Goal: Task Accomplishment & Management: Manage account settings

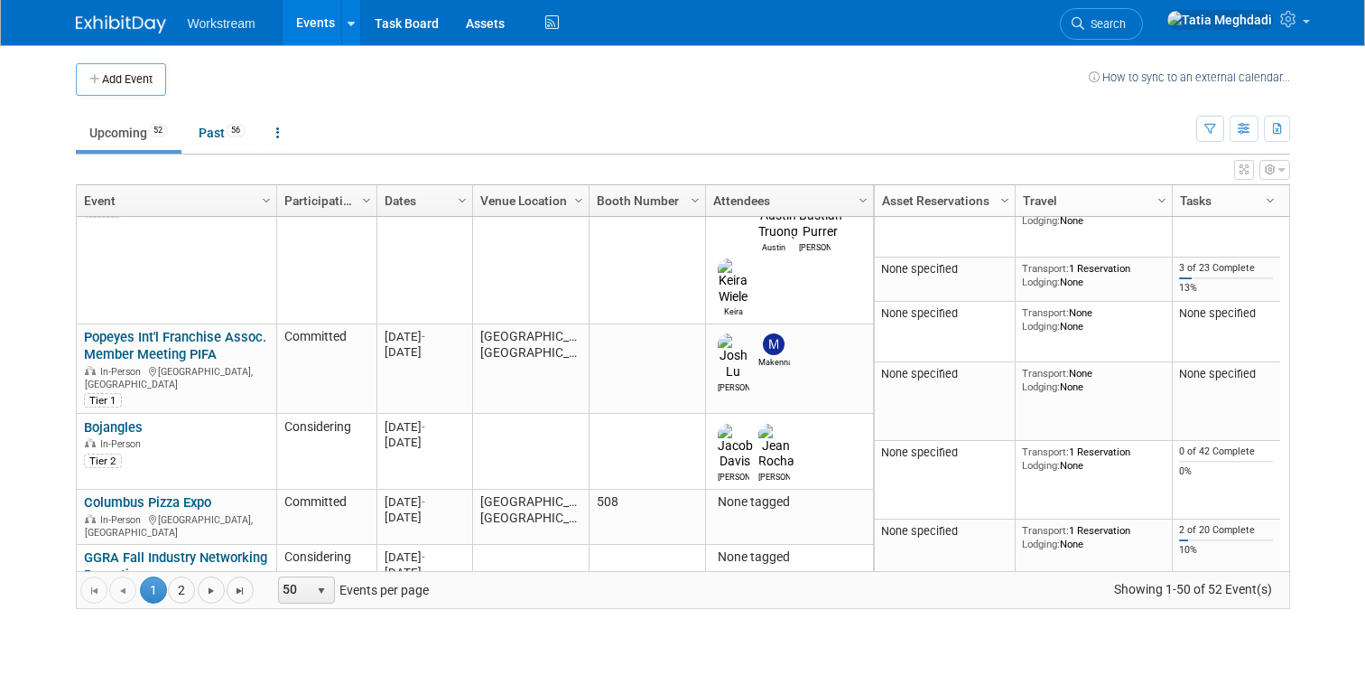
scroll to position [748, 0]
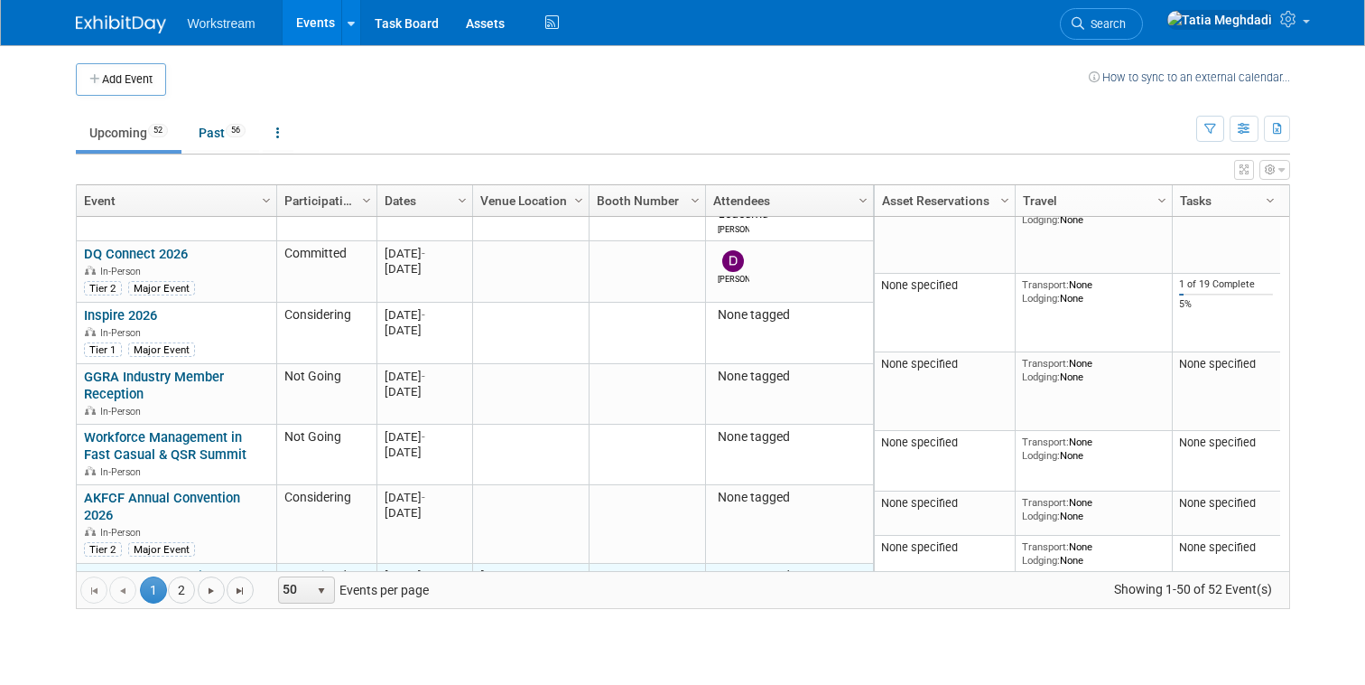
click at [103, 568] on link "GoTo Foods Franchise Conference" at bounding box center [150, 584] width 133 height 33
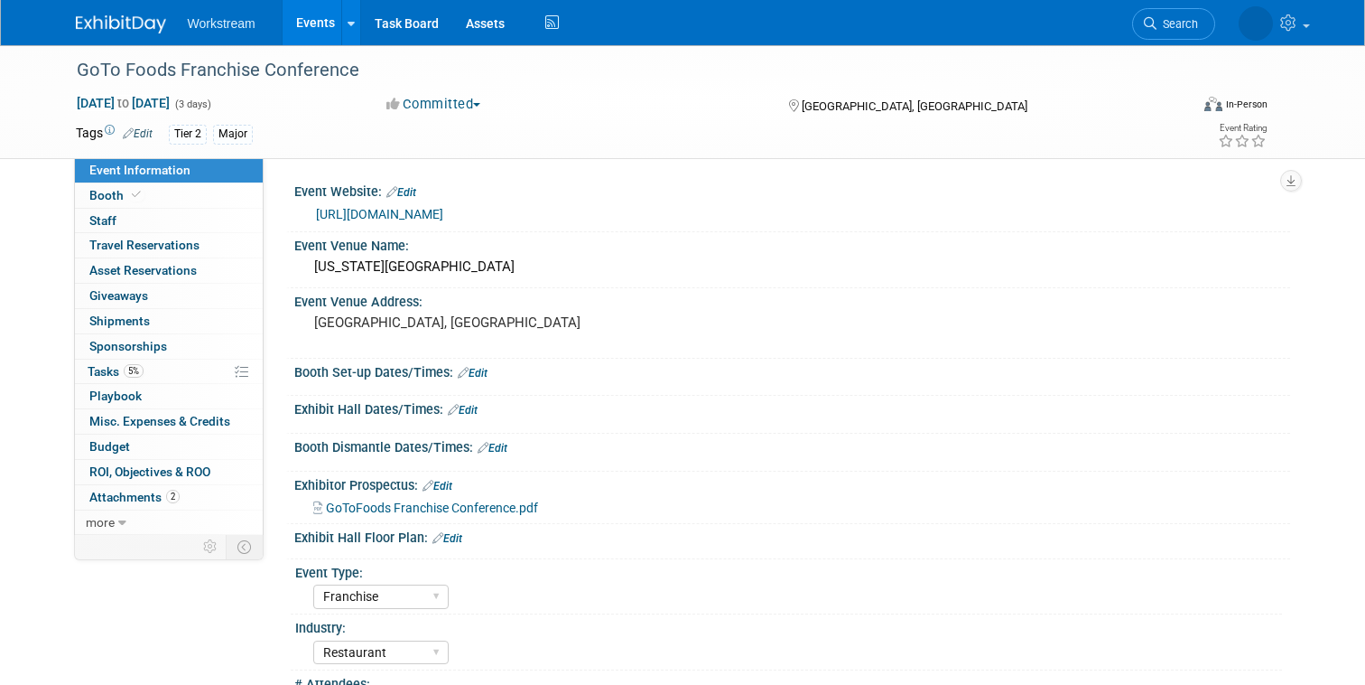
select select "Franchise"
select select "Restaurant"
select select "Tatia Meghdadi"
click at [115, 194] on span "Booth" at bounding box center [116, 195] width 55 height 14
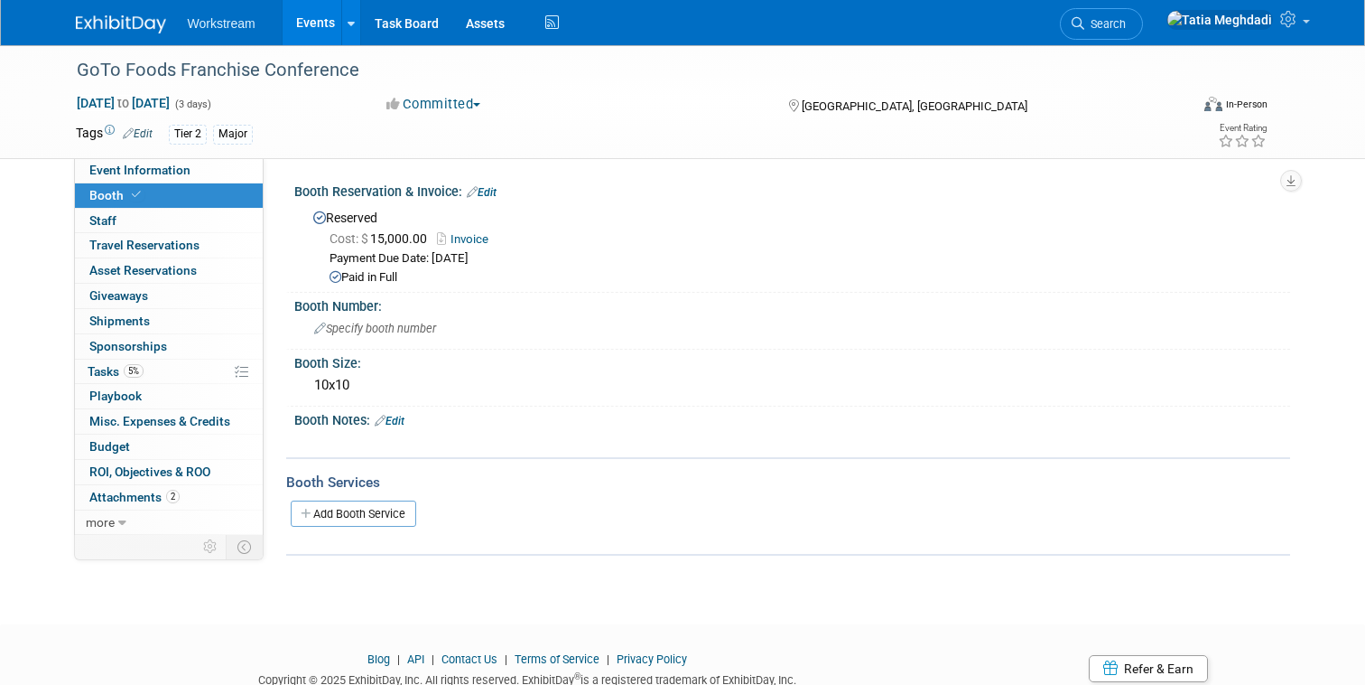
click at [116, 193] on span "Booth" at bounding box center [116, 195] width 55 height 14
click at [320, 33] on link "Events" at bounding box center [316, 22] width 66 height 45
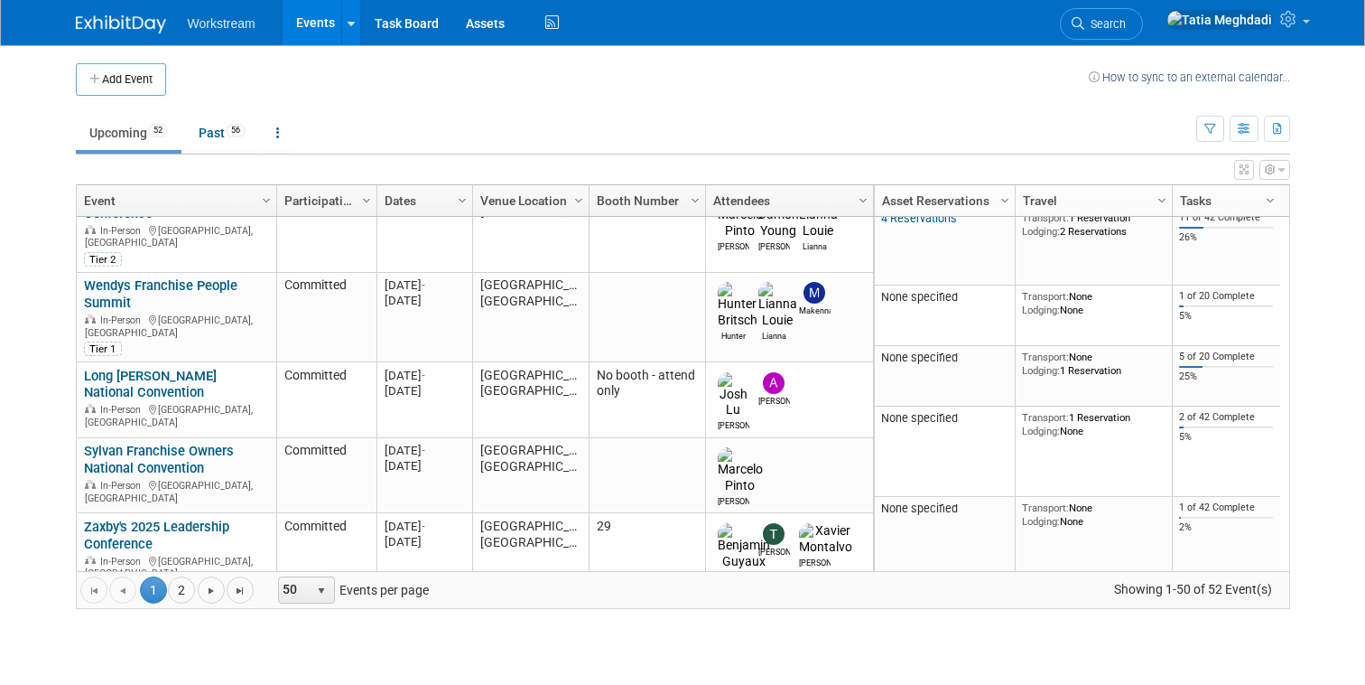
scroll to position [404, 0]
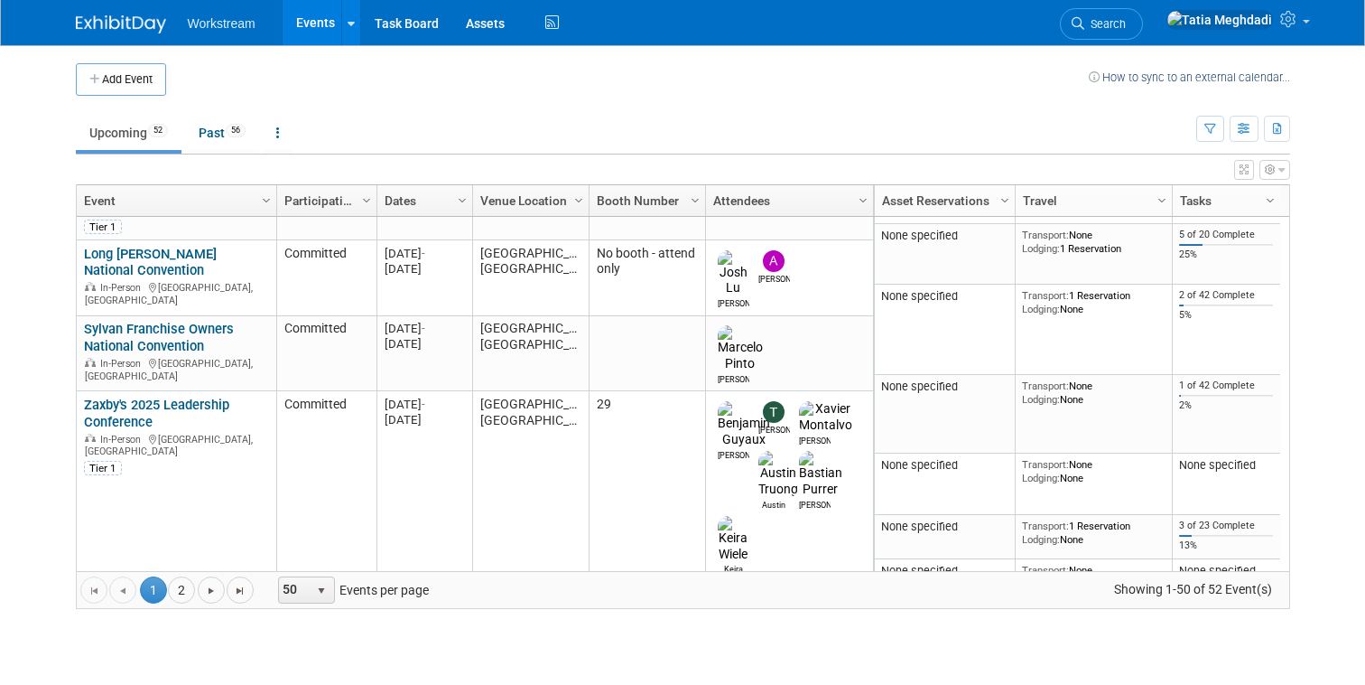
click at [359, 82] on td at bounding box center [627, 79] width 923 height 33
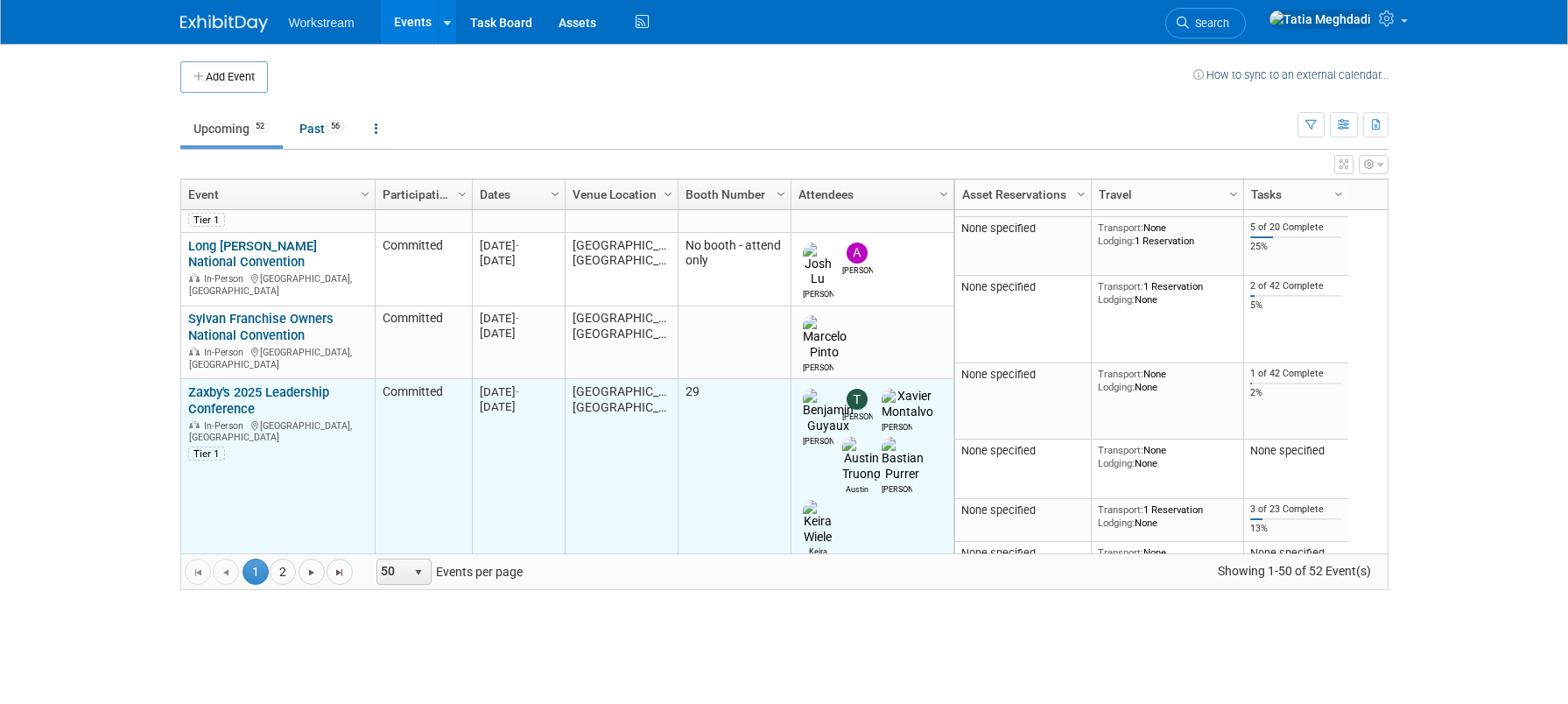
click at [223, 384] on div "Zaxby's 2025 Leadership Conference In-Person [GEOGRAPHIC_DATA], [GEOGRAPHIC_DAT…" at bounding box center [277, 422] width 178 height 77
click at [244, 384] on link "Zaxby's 2025 Leadership Conference" at bounding box center [258, 400] width 141 height 32
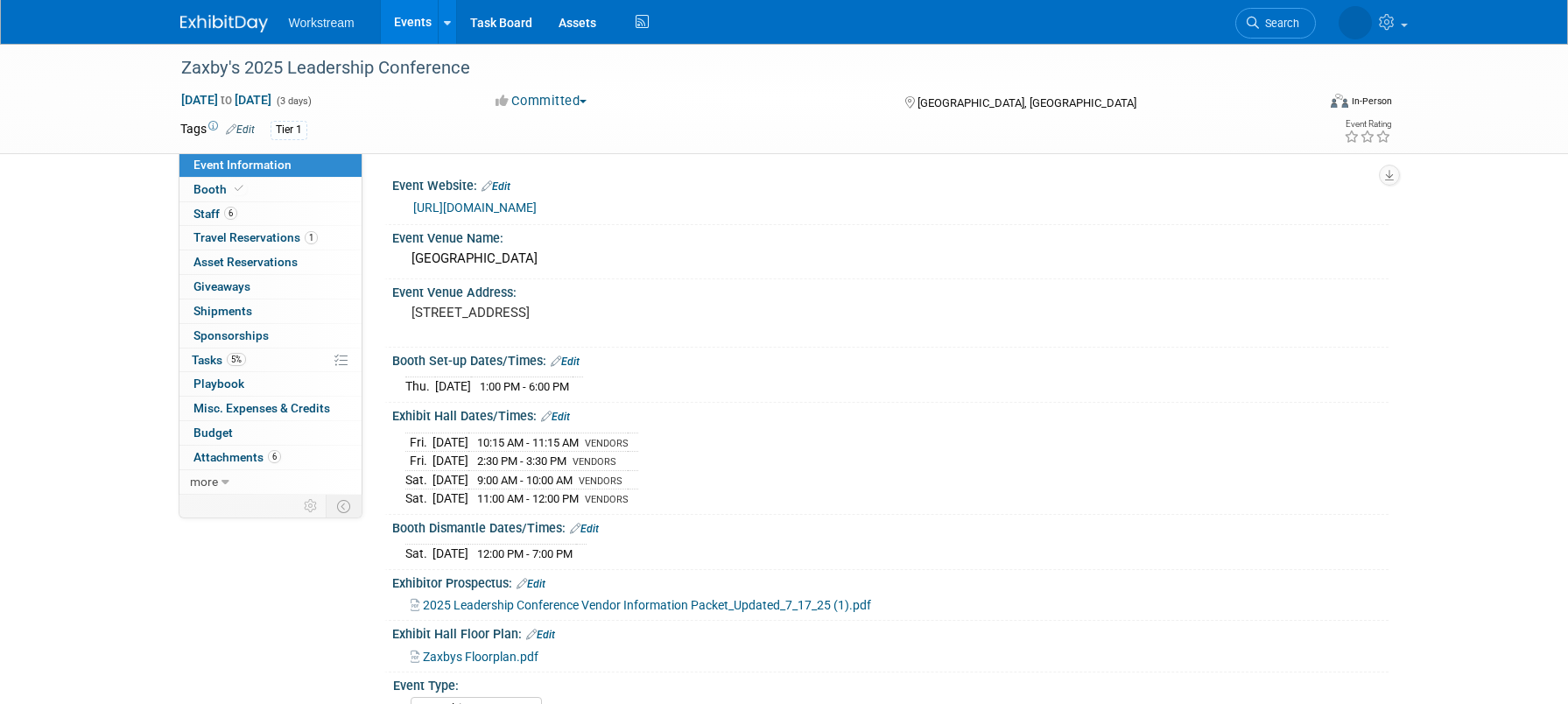
select select "Franchise"
select select "Restaurant"
select select "No"
click at [217, 193] on span "Booth" at bounding box center [220, 189] width 53 height 14
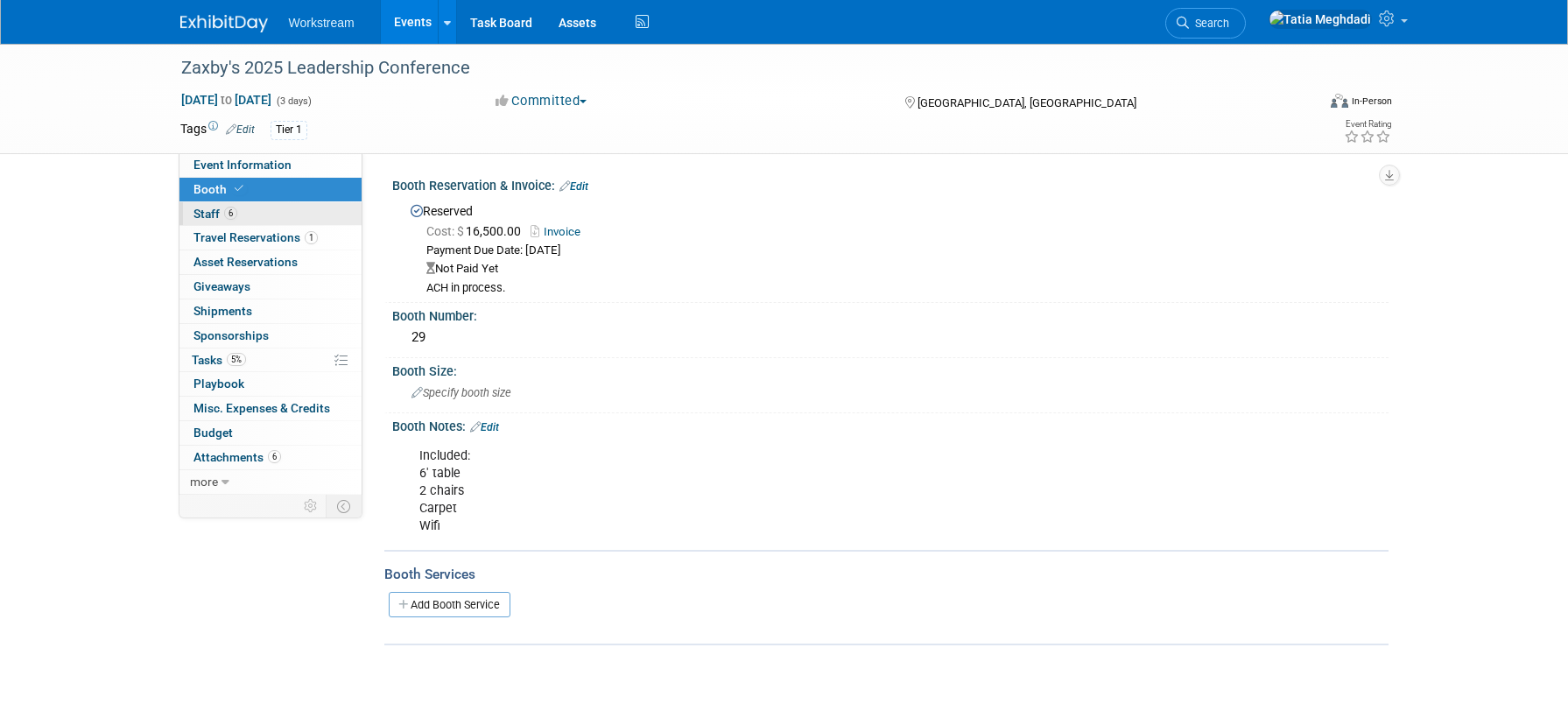
click at [215, 206] on link "6 Staff 6" at bounding box center [271, 214] width 182 height 23
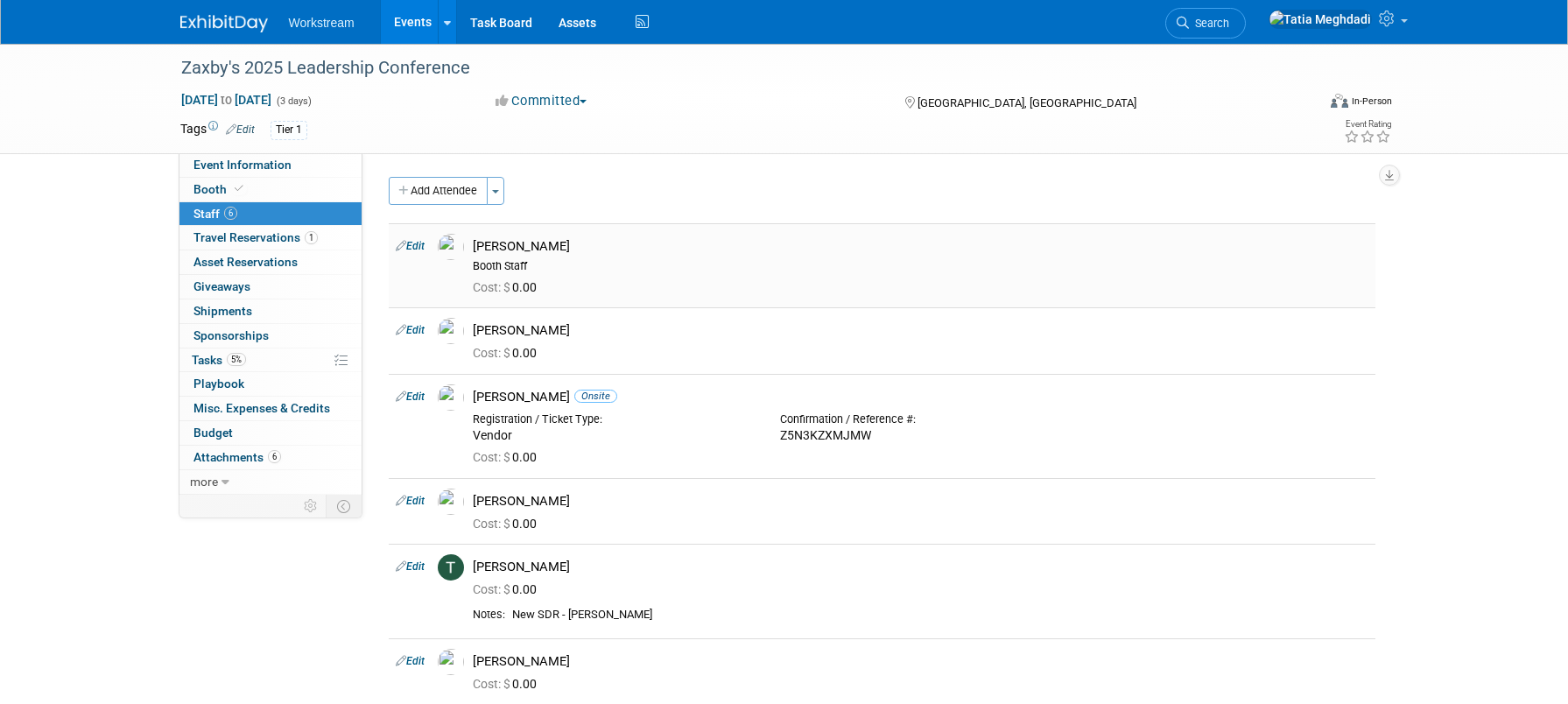
click at [419, 246] on link "Edit" at bounding box center [410, 245] width 29 height 13
select select "dcc339f4-839e-4d75-9b5a-73eaf33c0782"
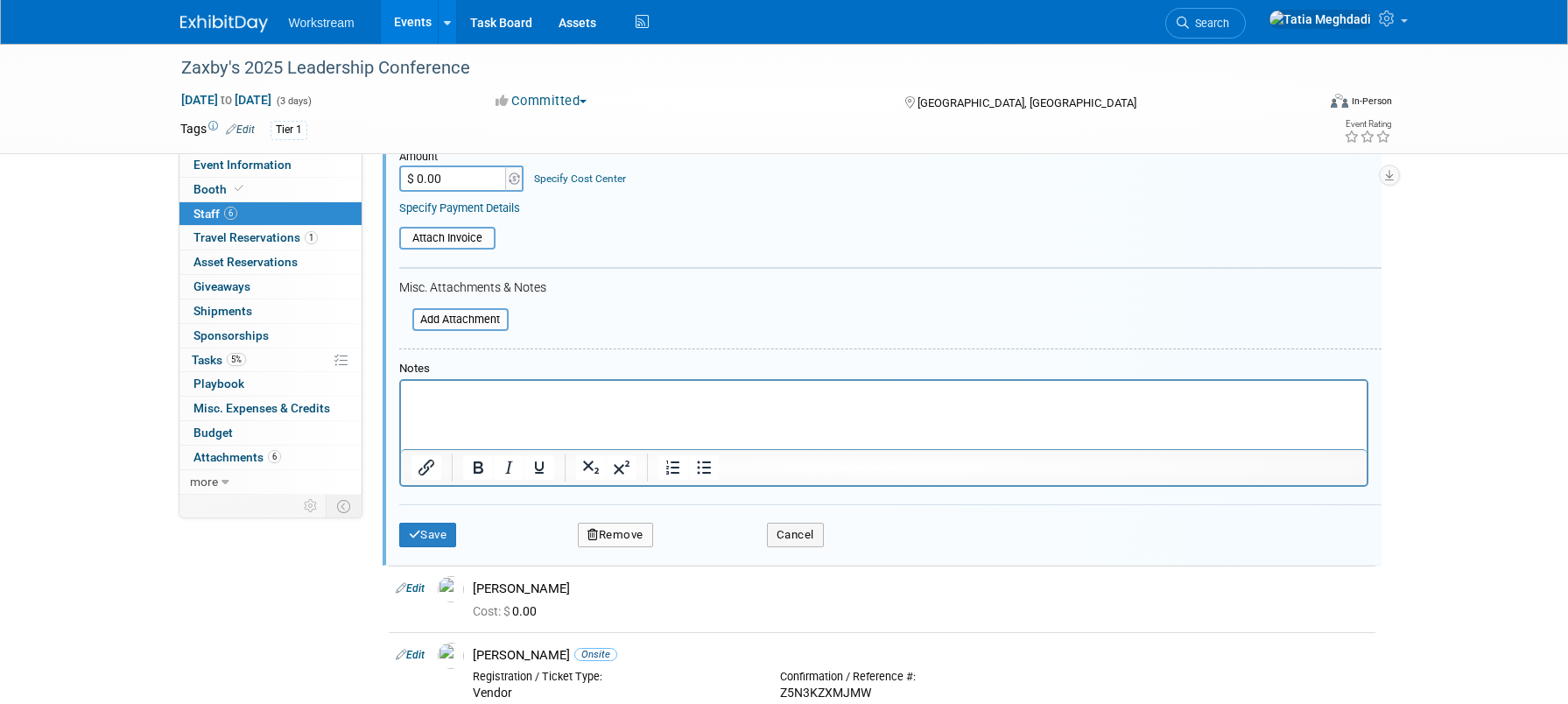
scroll to position [481, 0]
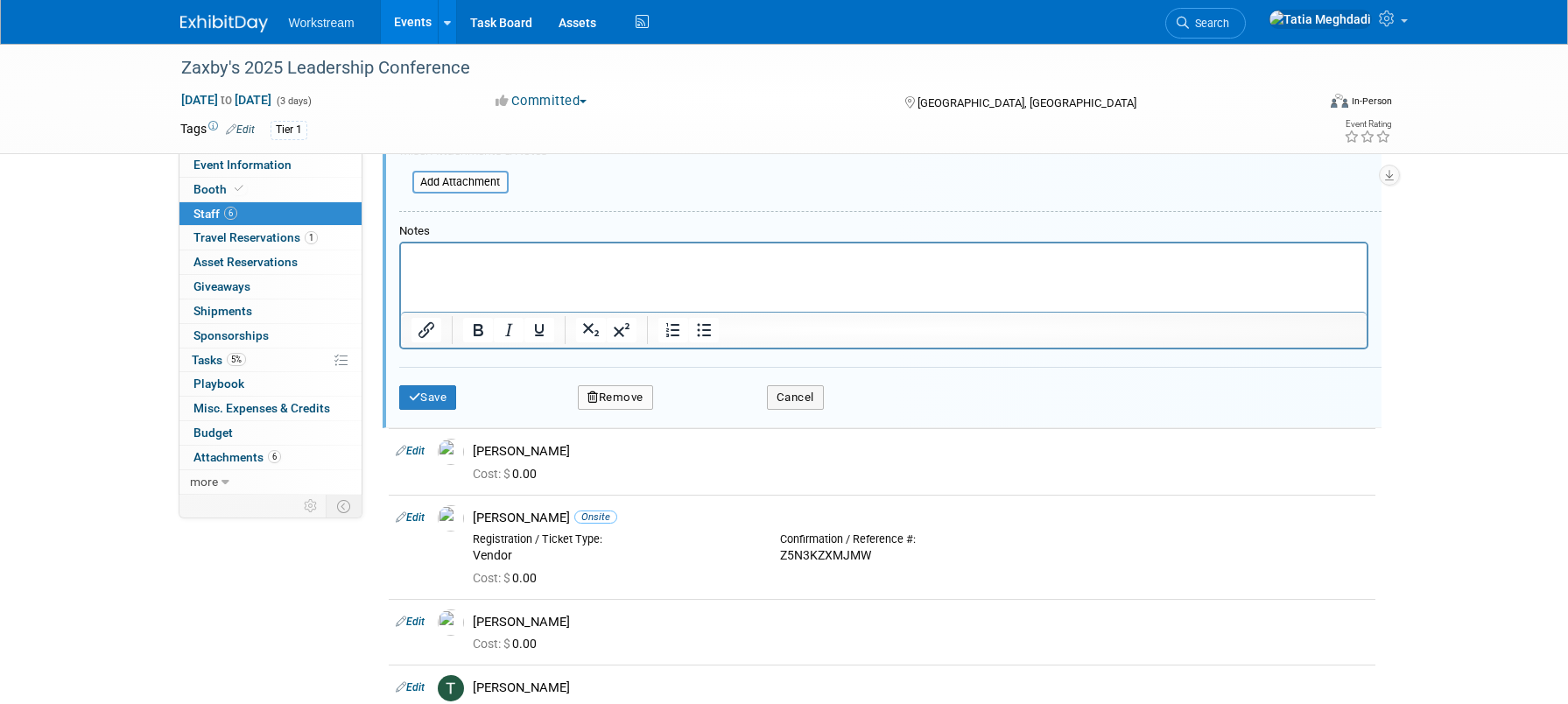
click at [642, 389] on button "Remove" at bounding box center [616, 397] width 76 height 24
click at [707, 413] on link "Yes" at bounding box center [711, 412] width 50 height 28
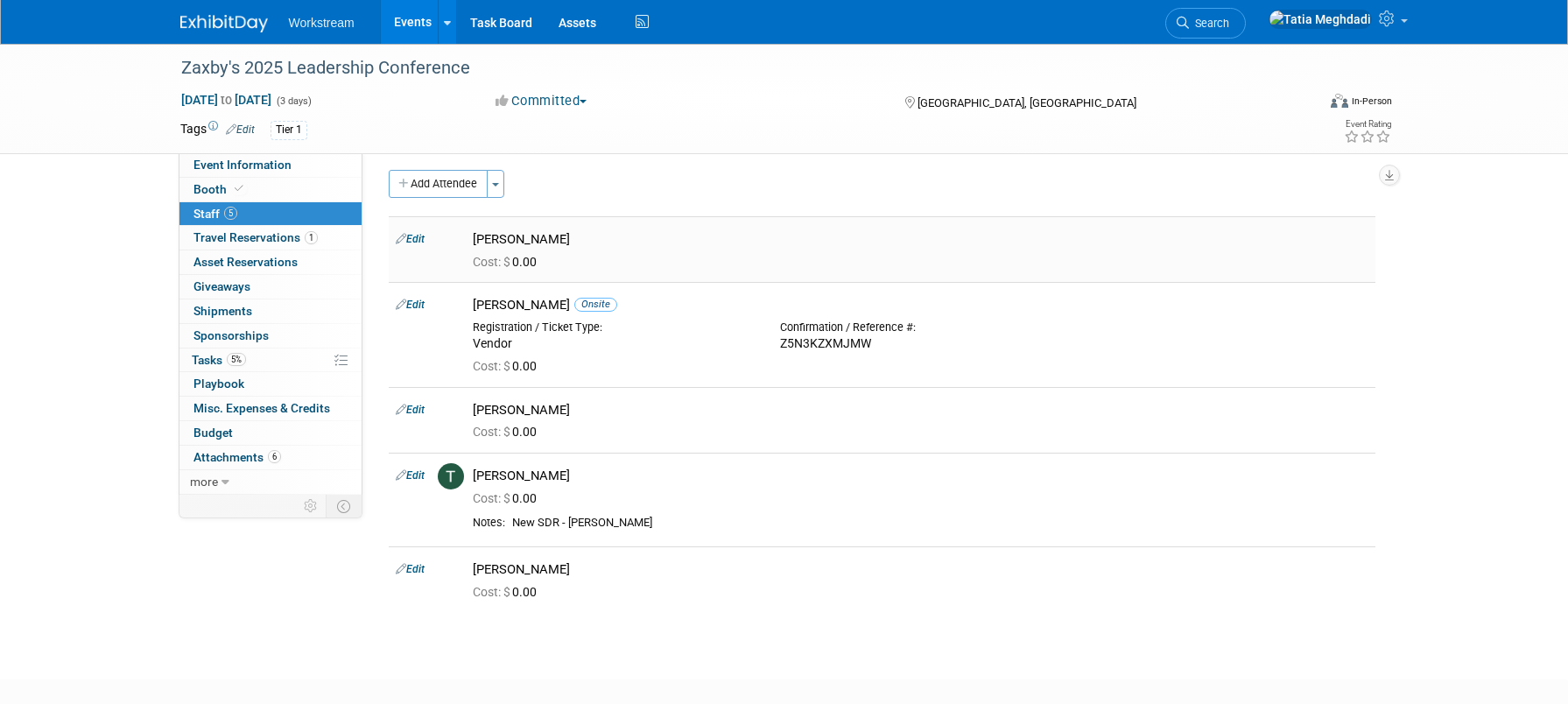
scroll to position [0, 0]
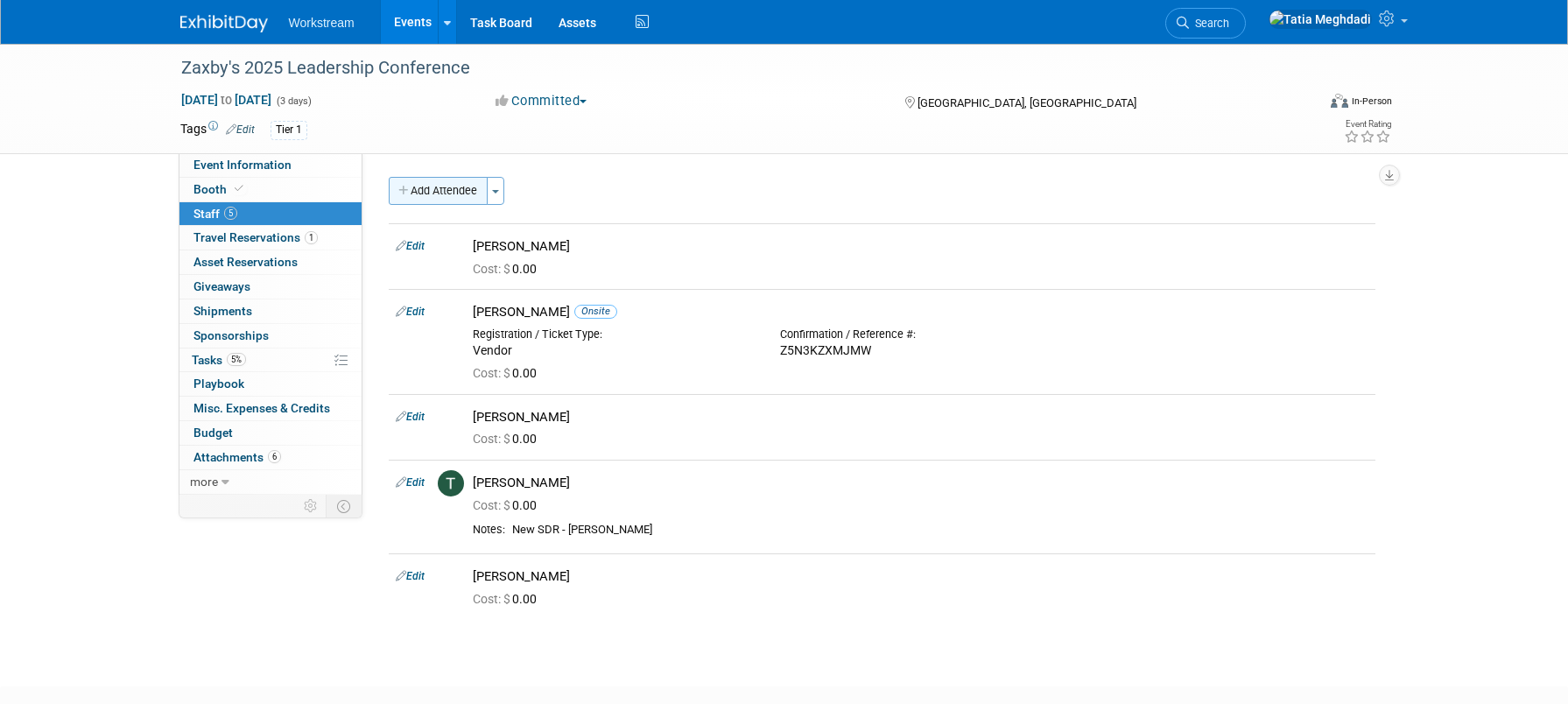
click at [432, 185] on button "Add Attendee" at bounding box center [438, 190] width 99 height 28
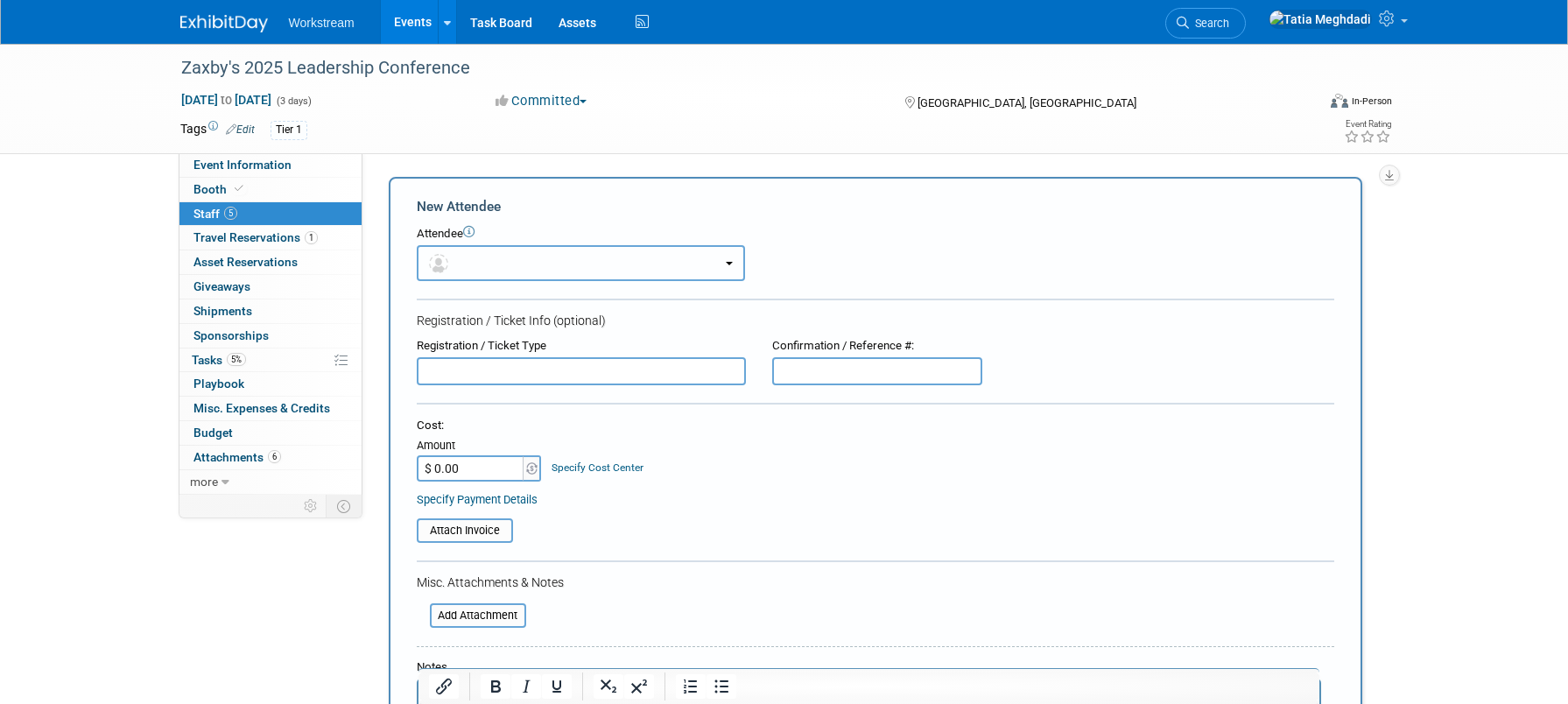
click at [477, 259] on button "button" at bounding box center [581, 263] width 329 height 36
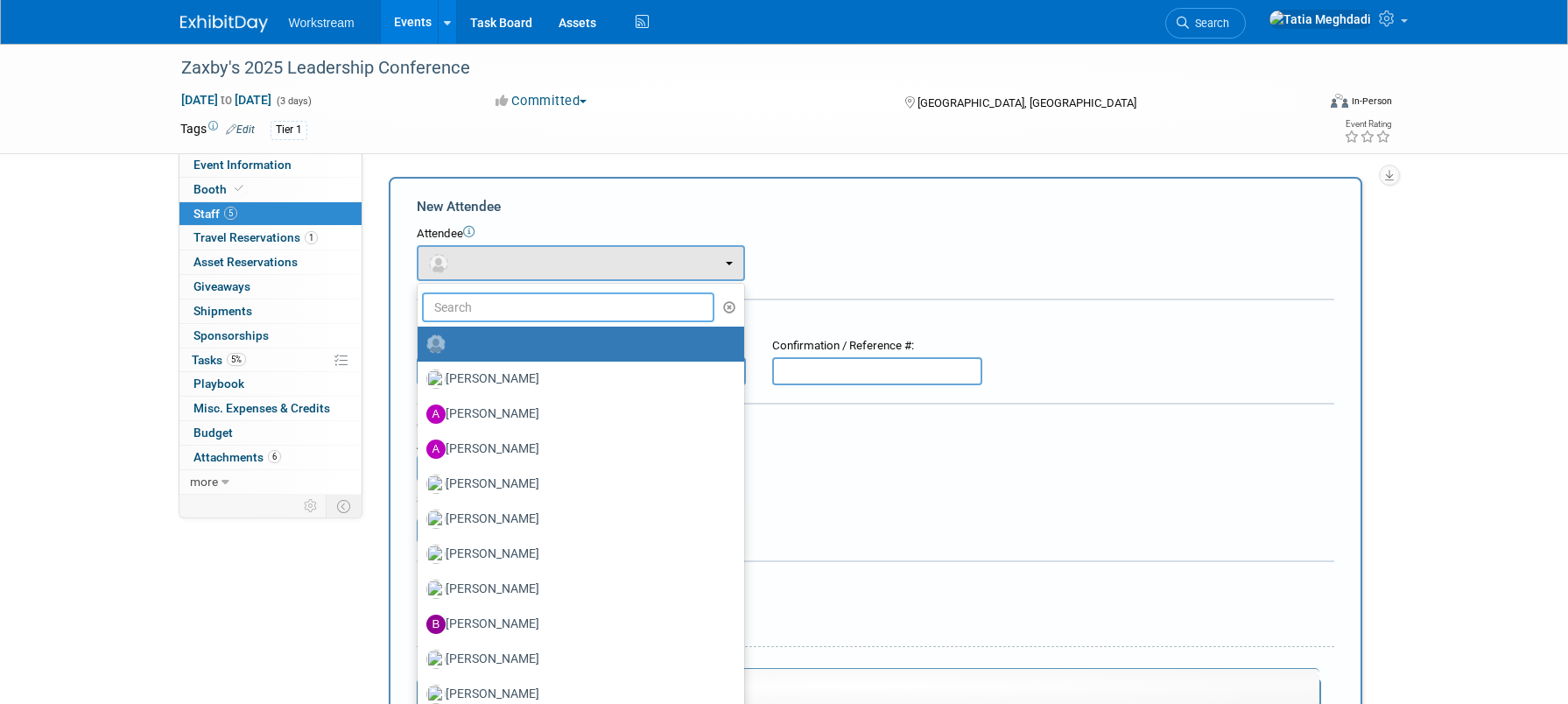
click at [477, 314] on input "text" at bounding box center [568, 307] width 294 height 30
type input "dex"
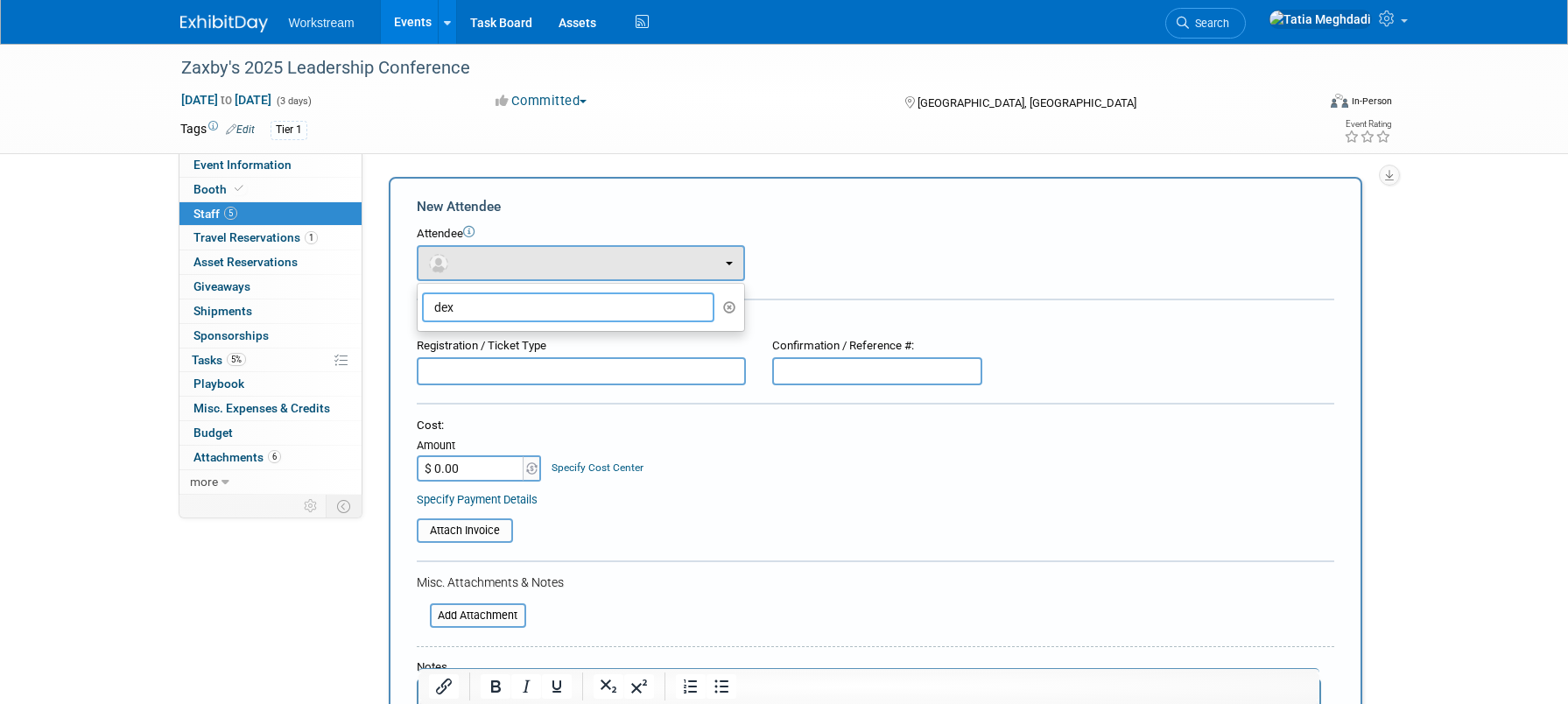
drag, startPoint x: 441, startPoint y: 307, endPoint x: 414, endPoint y: 303, distance: 27.3
click at [414, 304] on div "New Attendee Attendee <img src="https://www.exhibitday.com/Images/Unassigned-Us…" at bounding box center [876, 518] width 974 height 683
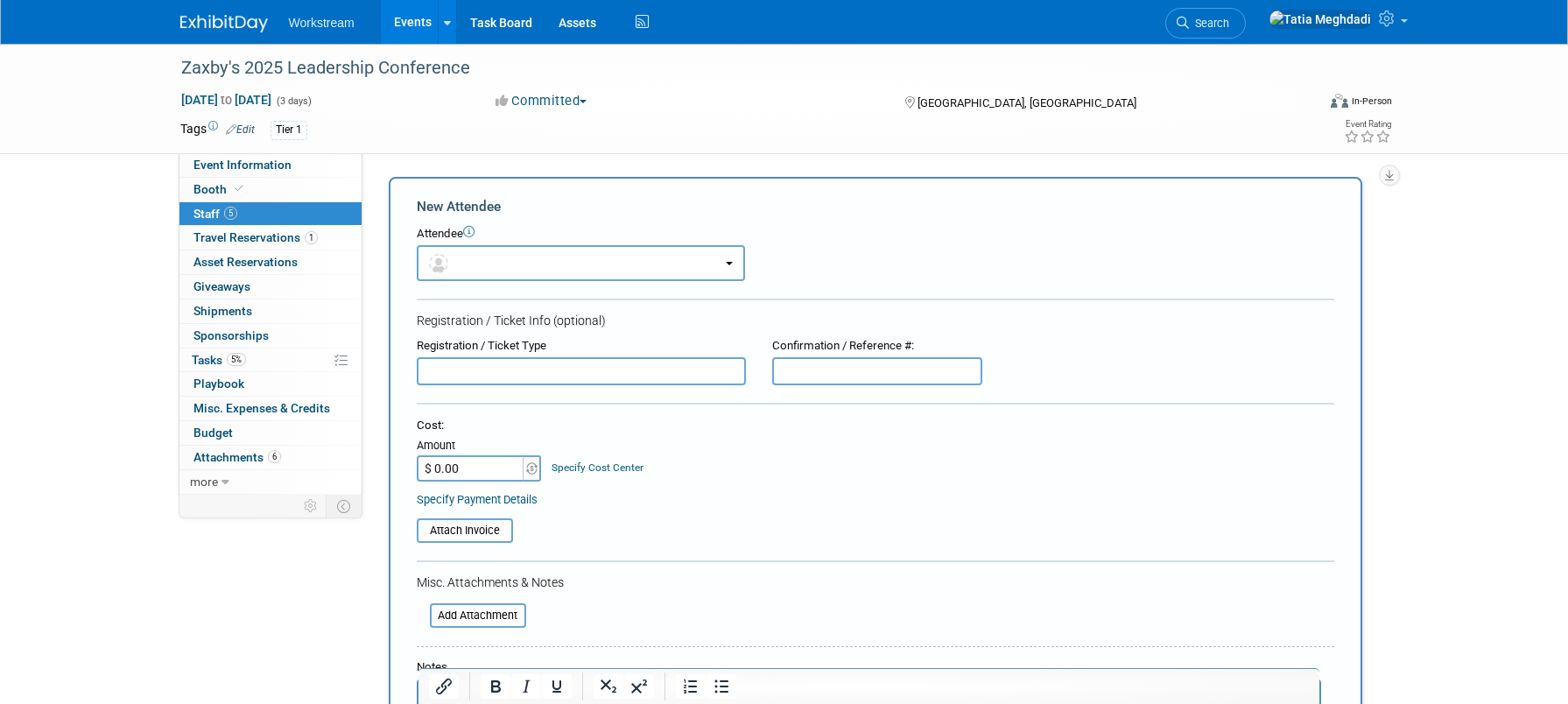
click at [397, 304] on div "New Attendee Attendee <img src="https://www.exhibitday.com/Images/Unassigned-Us…" at bounding box center [876, 518] width 974 height 683
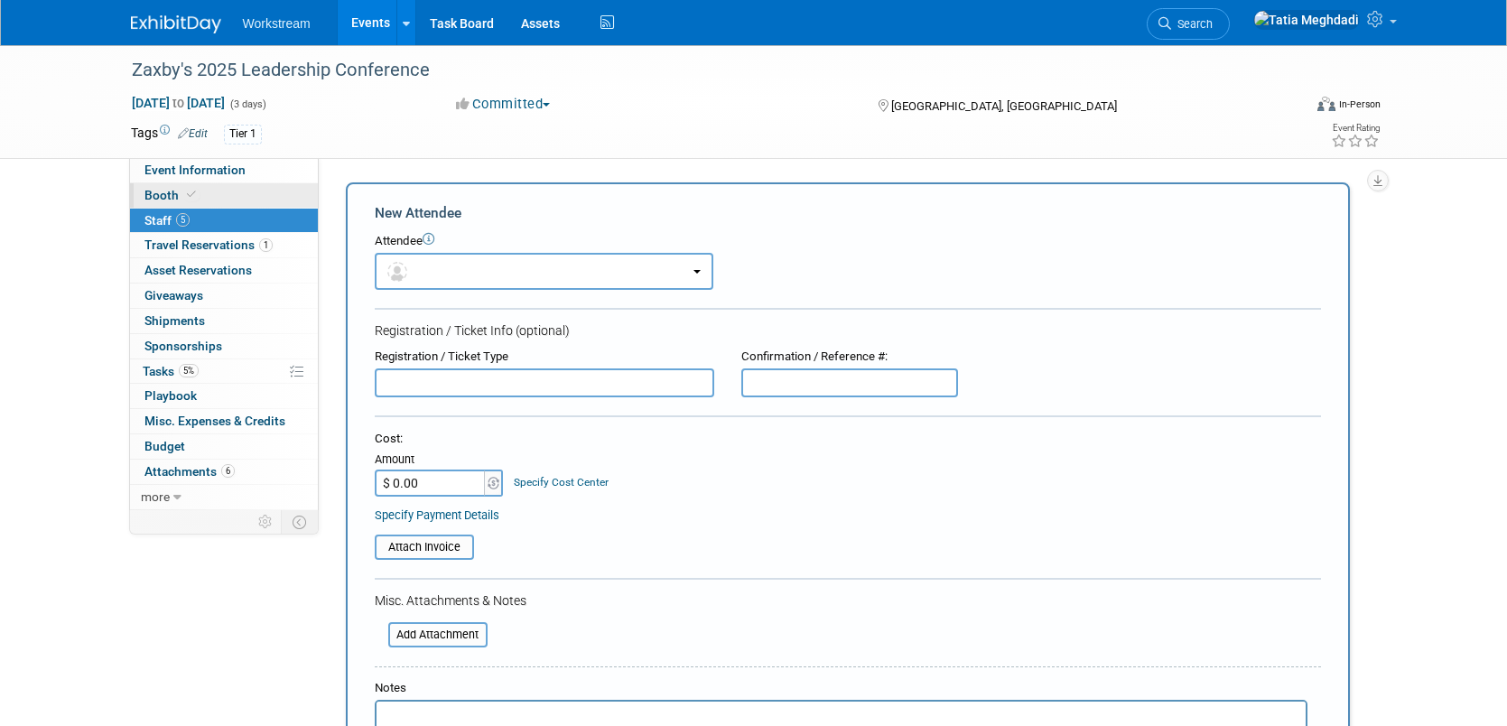
click at [143, 196] on link "Booth" at bounding box center [224, 195] width 188 height 24
